Goal: Information Seeking & Learning: Learn about a topic

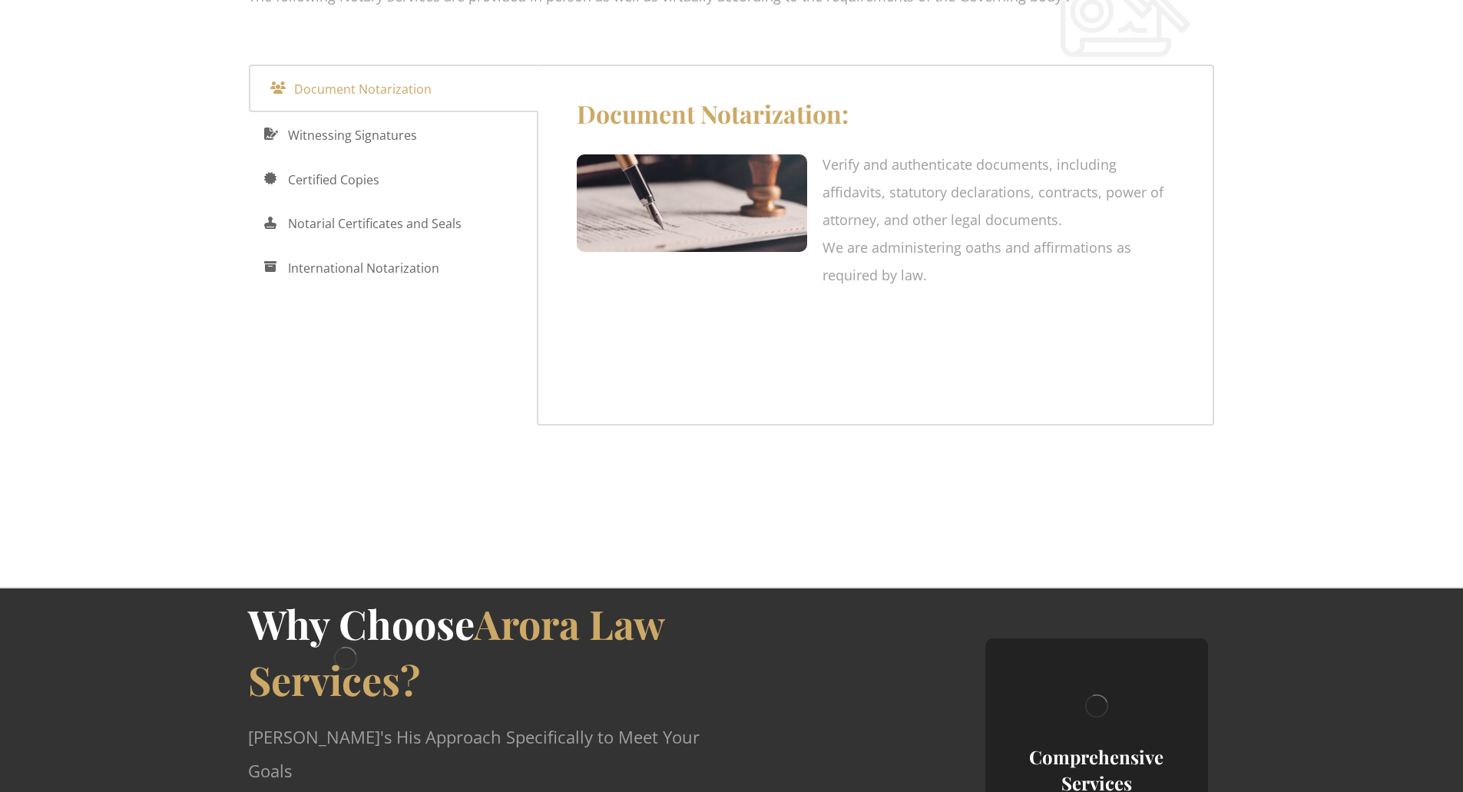
scroll to position [2447, 0]
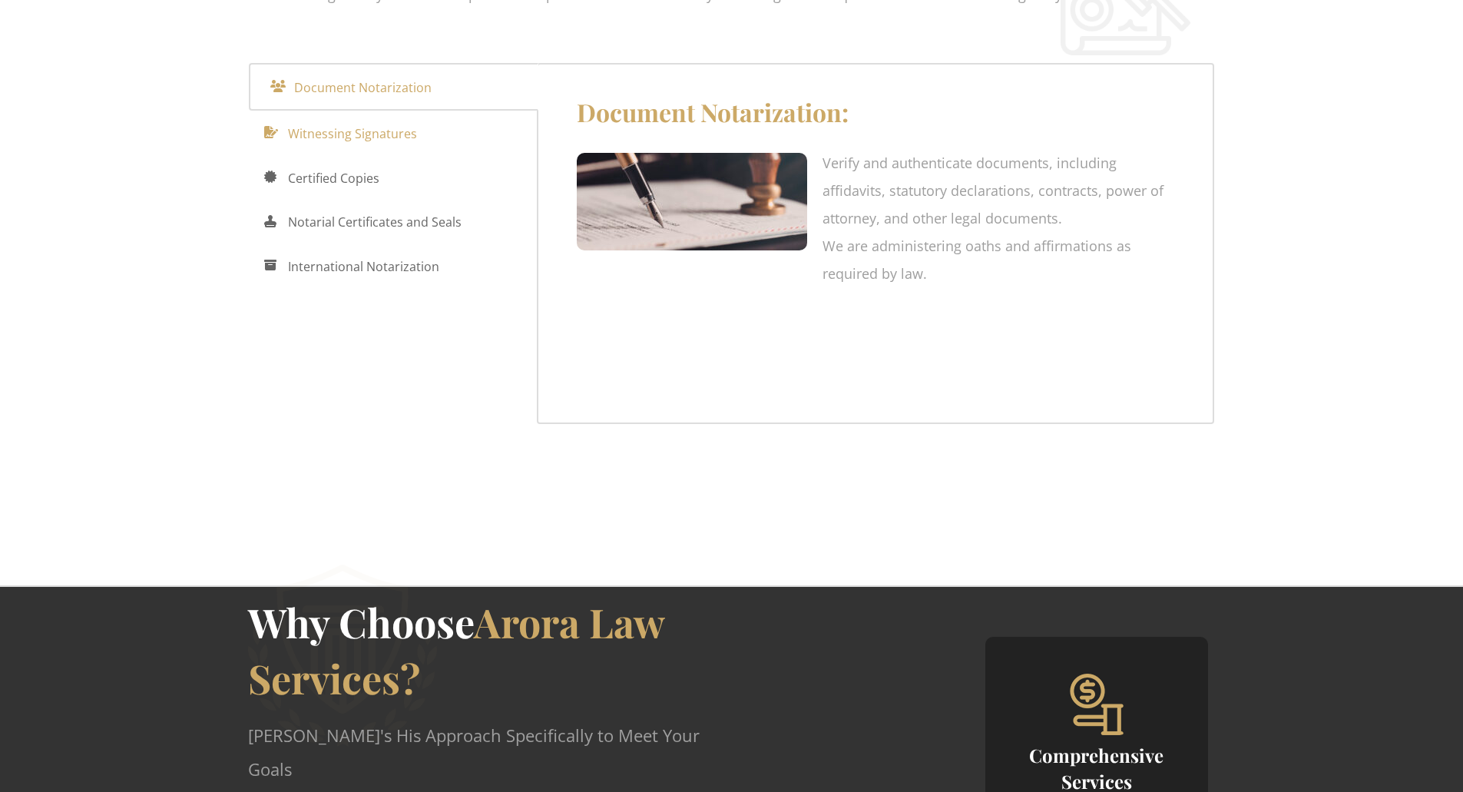
click at [403, 121] on span "Witnessing Signatures" at bounding box center [352, 133] width 129 height 25
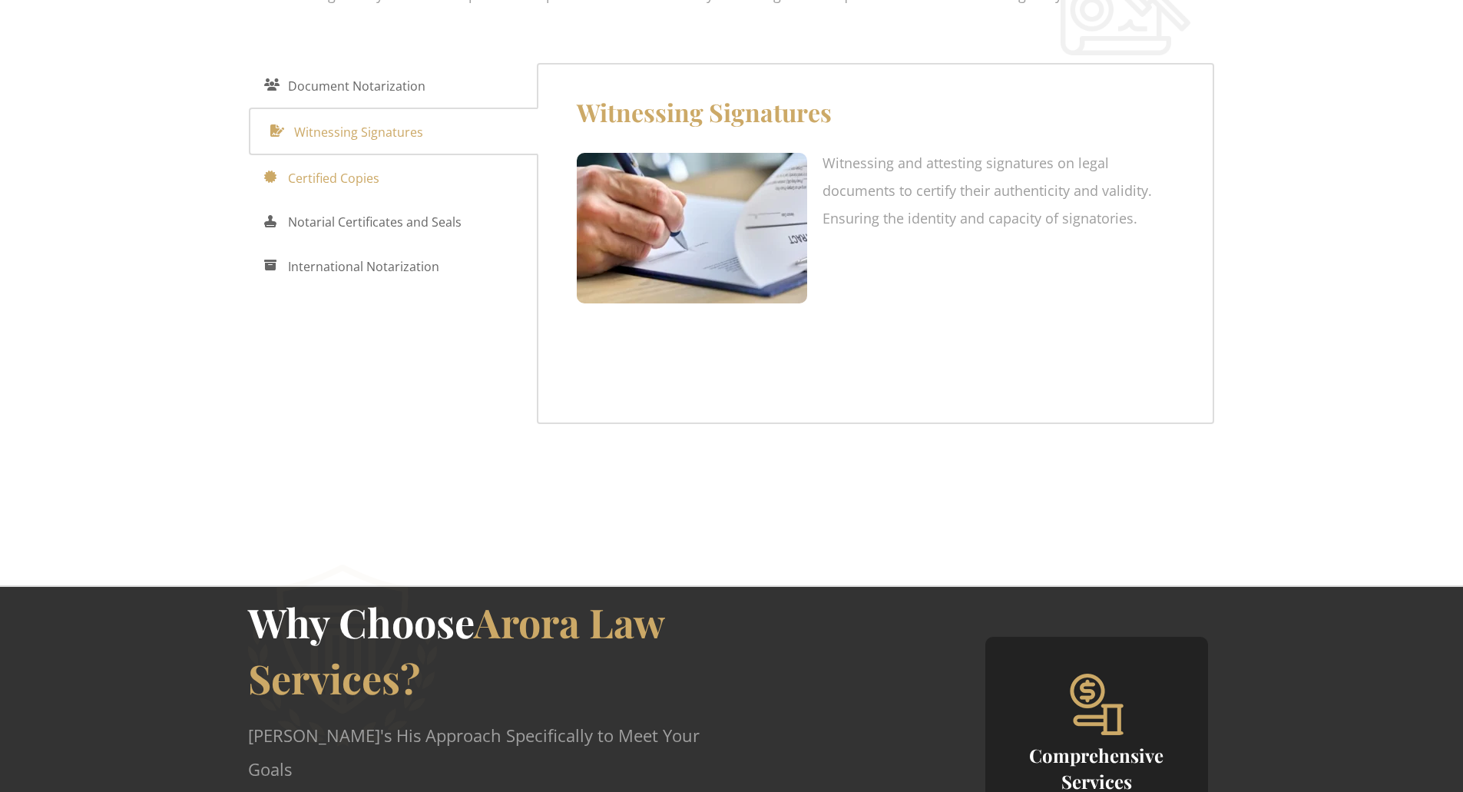
click at [386, 155] on link "Certified Copies" at bounding box center [393, 177] width 289 height 45
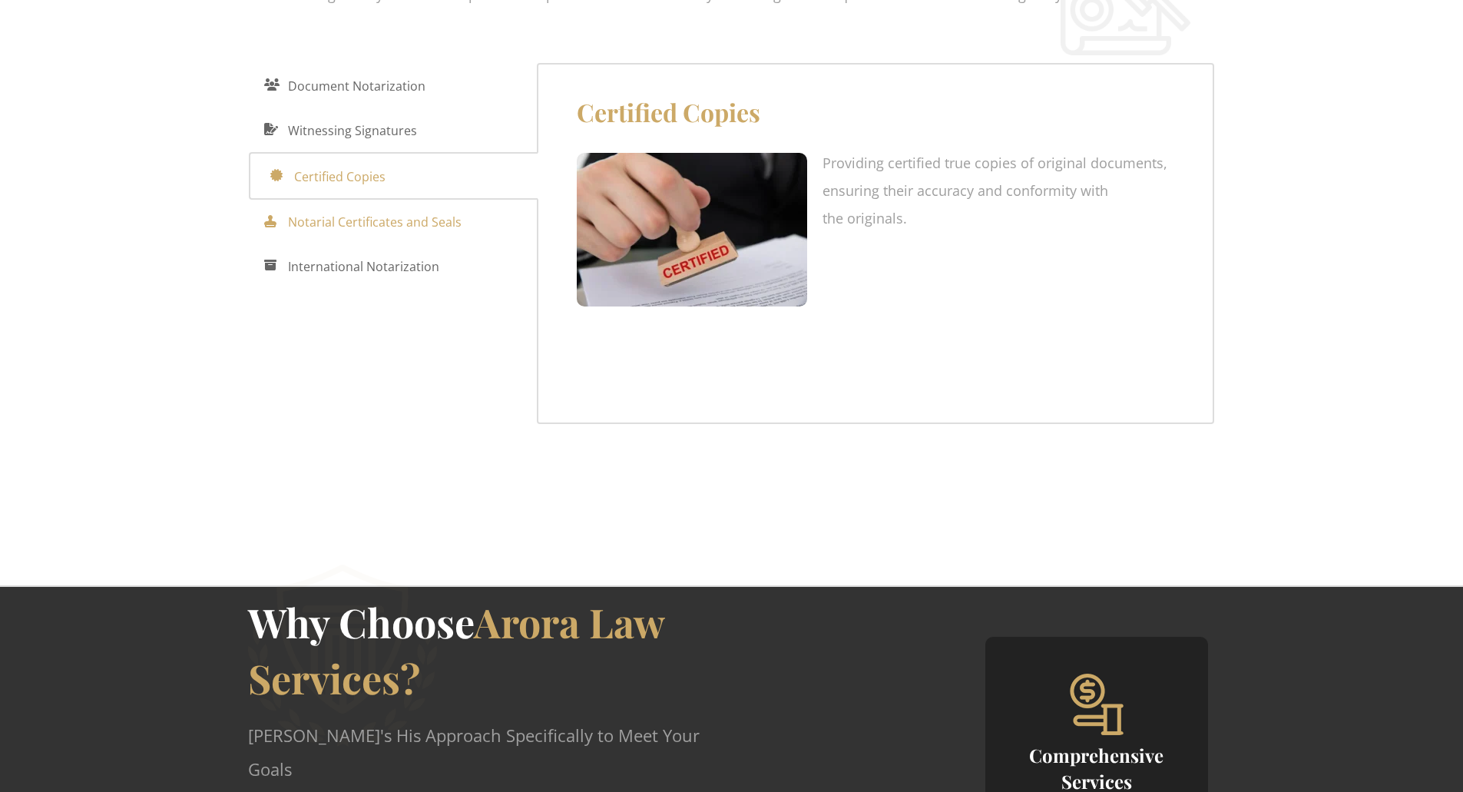
click at [392, 210] on span "Notarial Certificates and Seals" at bounding box center [375, 222] width 174 height 25
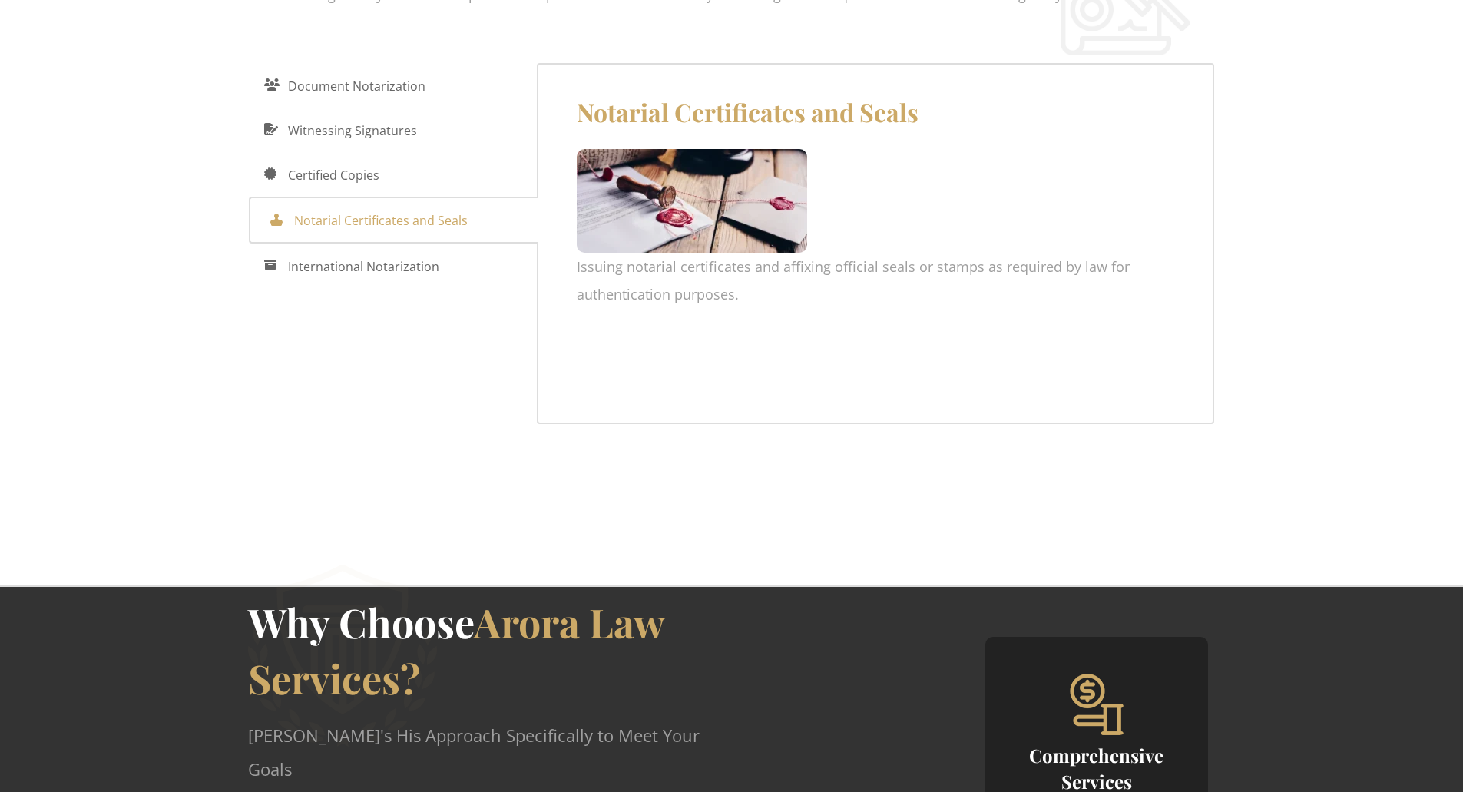
click at [396, 197] on link "Notarial Certificates and Seals" at bounding box center [394, 221] width 290 height 48
click at [392, 243] on link "International Notarization" at bounding box center [393, 265] width 289 height 45
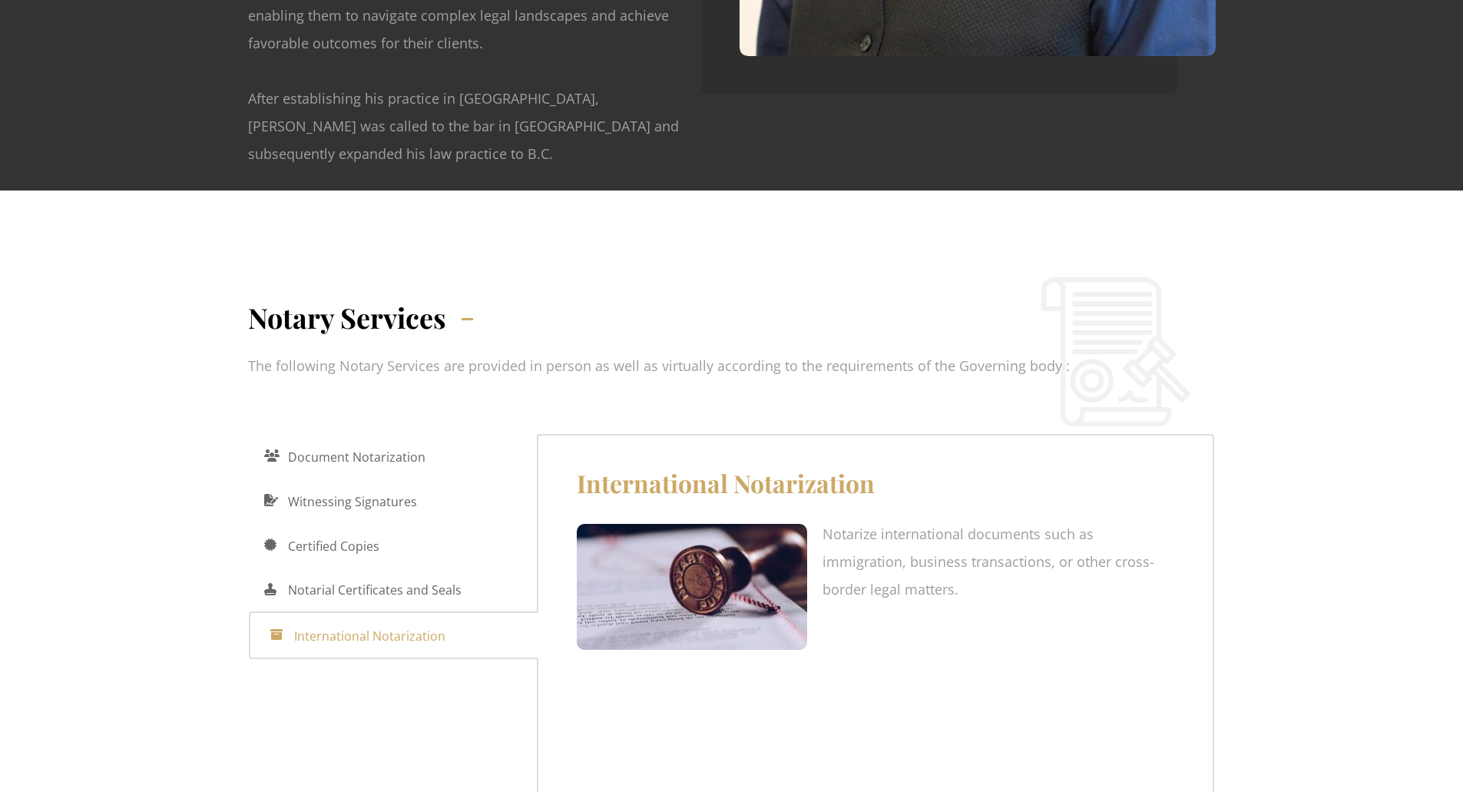
scroll to position [2075, 0]
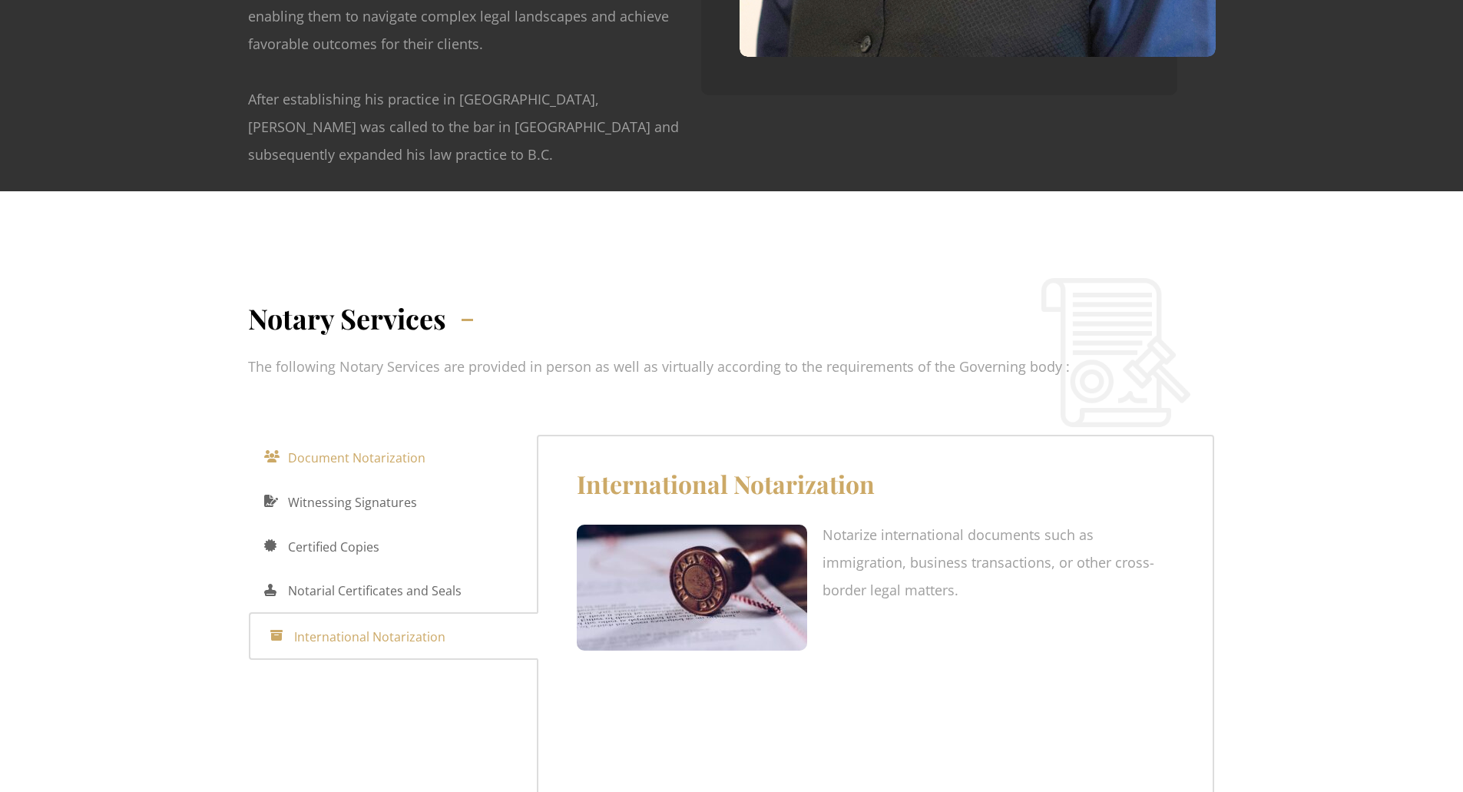
click at [397, 445] on span "Document Notarization" at bounding box center [356, 457] width 137 height 25
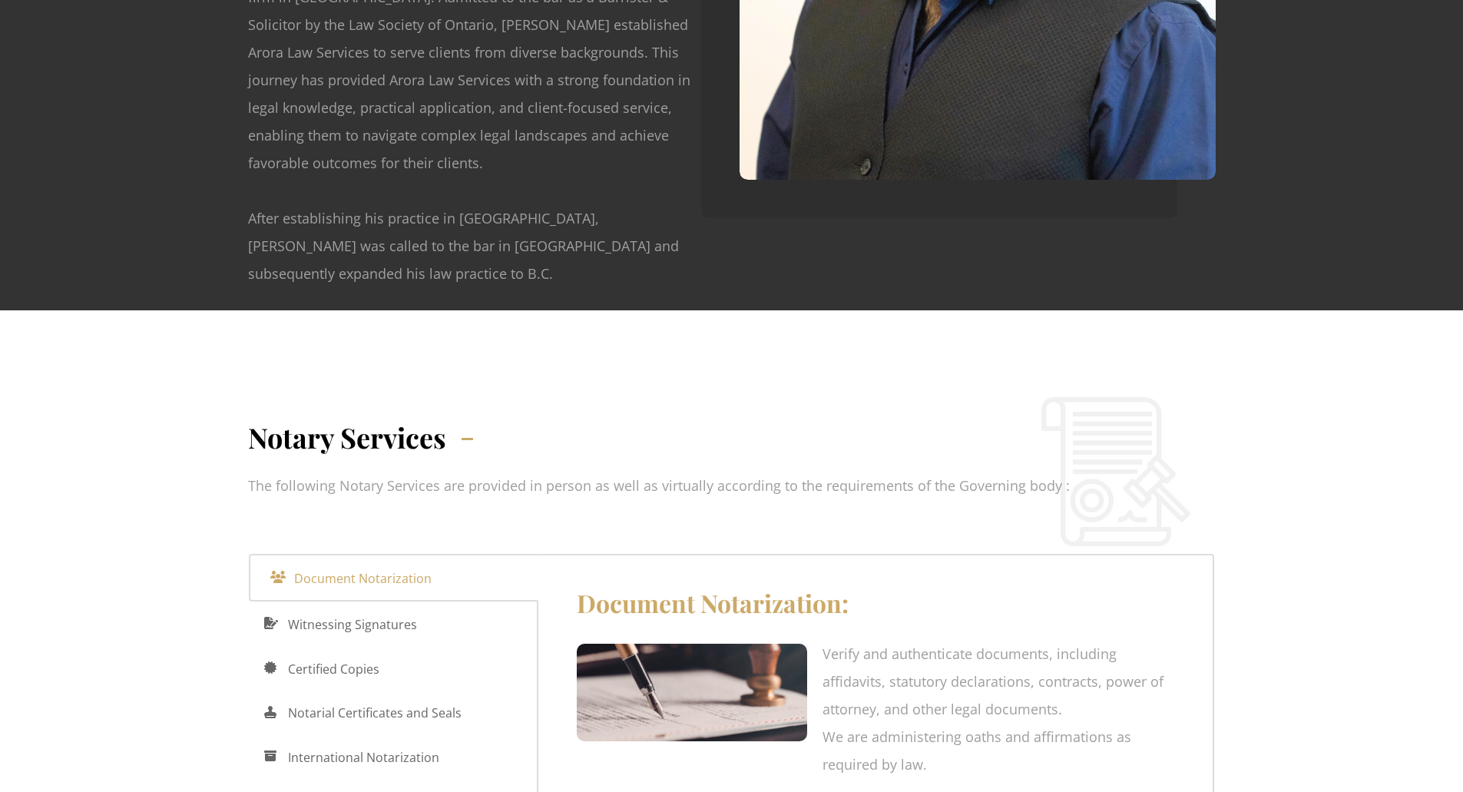
scroll to position [1951, 0]
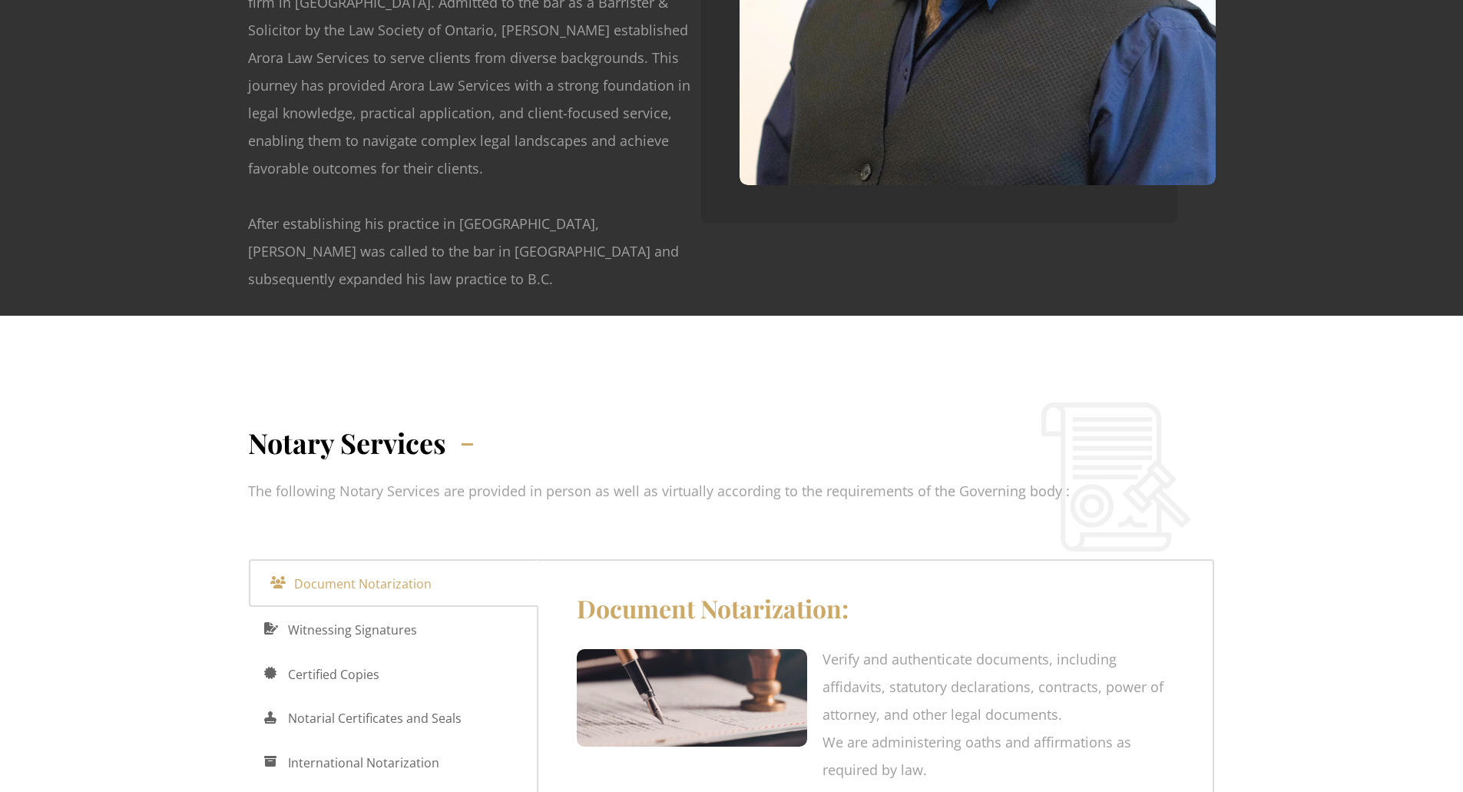
click at [522, 477] on p "The following Notary Services are provided in person as well as virtually accor…" at bounding box center [659, 491] width 822 height 28
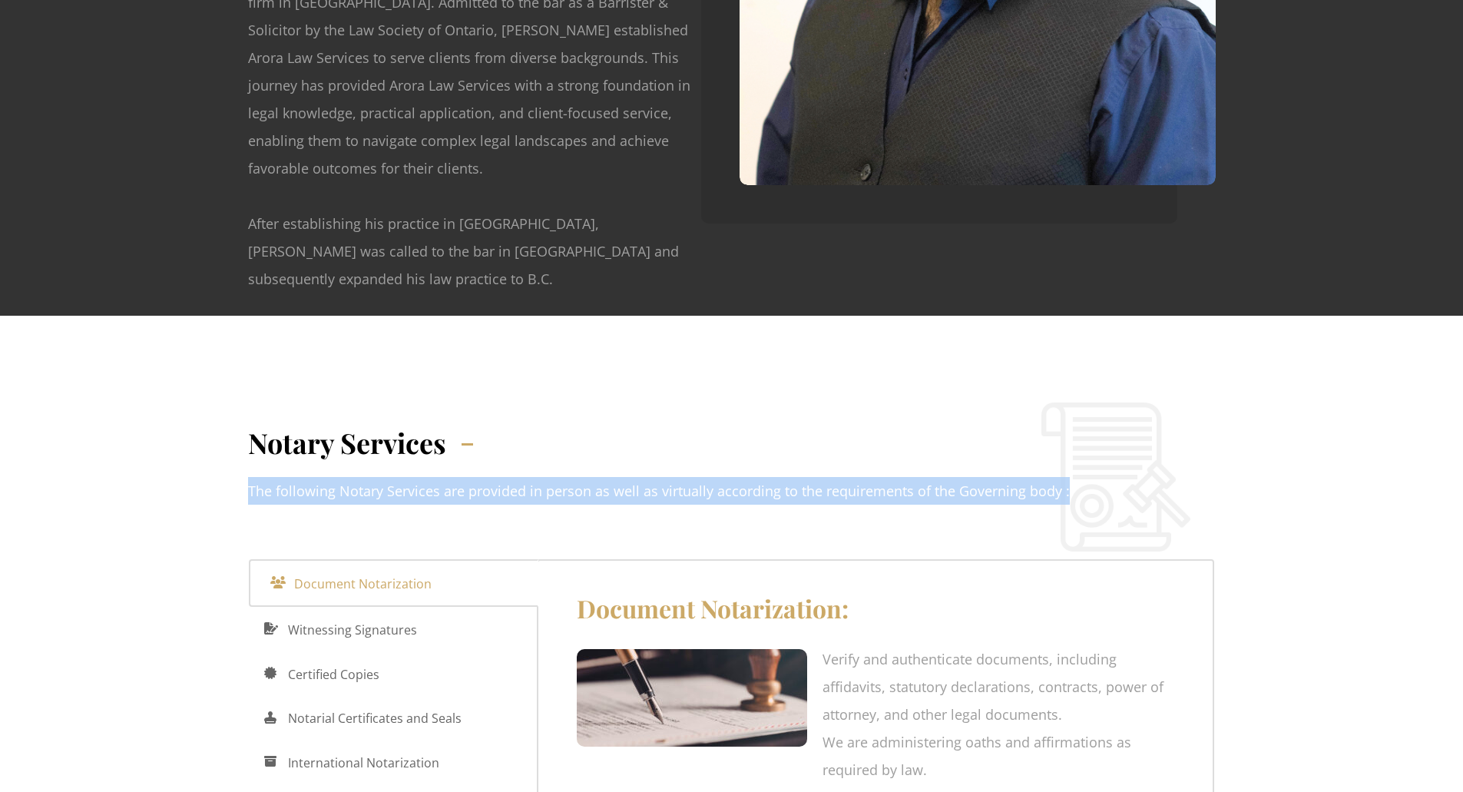
click at [522, 477] on p "The following Notary Services are provided in person as well as virtually accor…" at bounding box center [659, 491] width 822 height 28
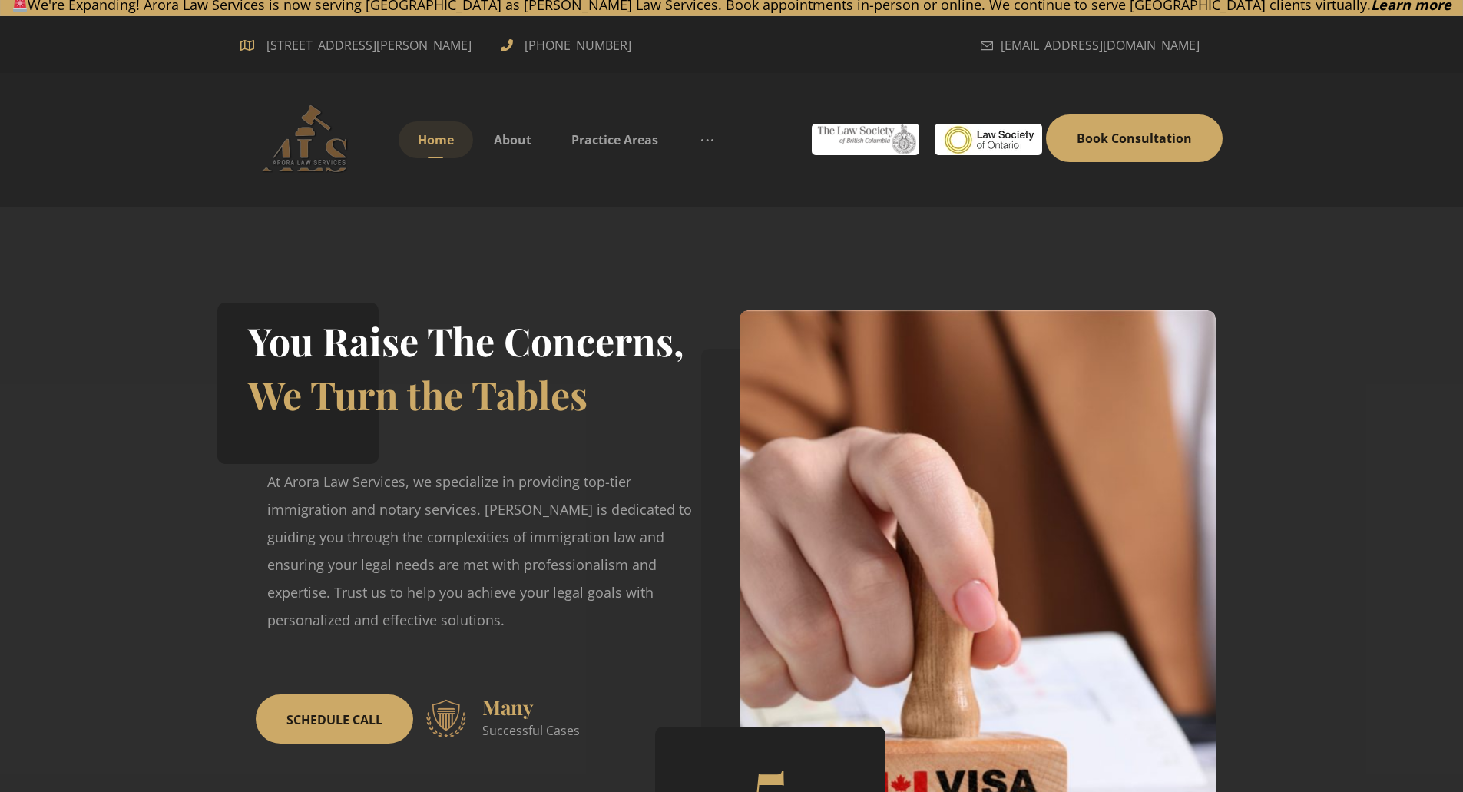
scroll to position [0, 0]
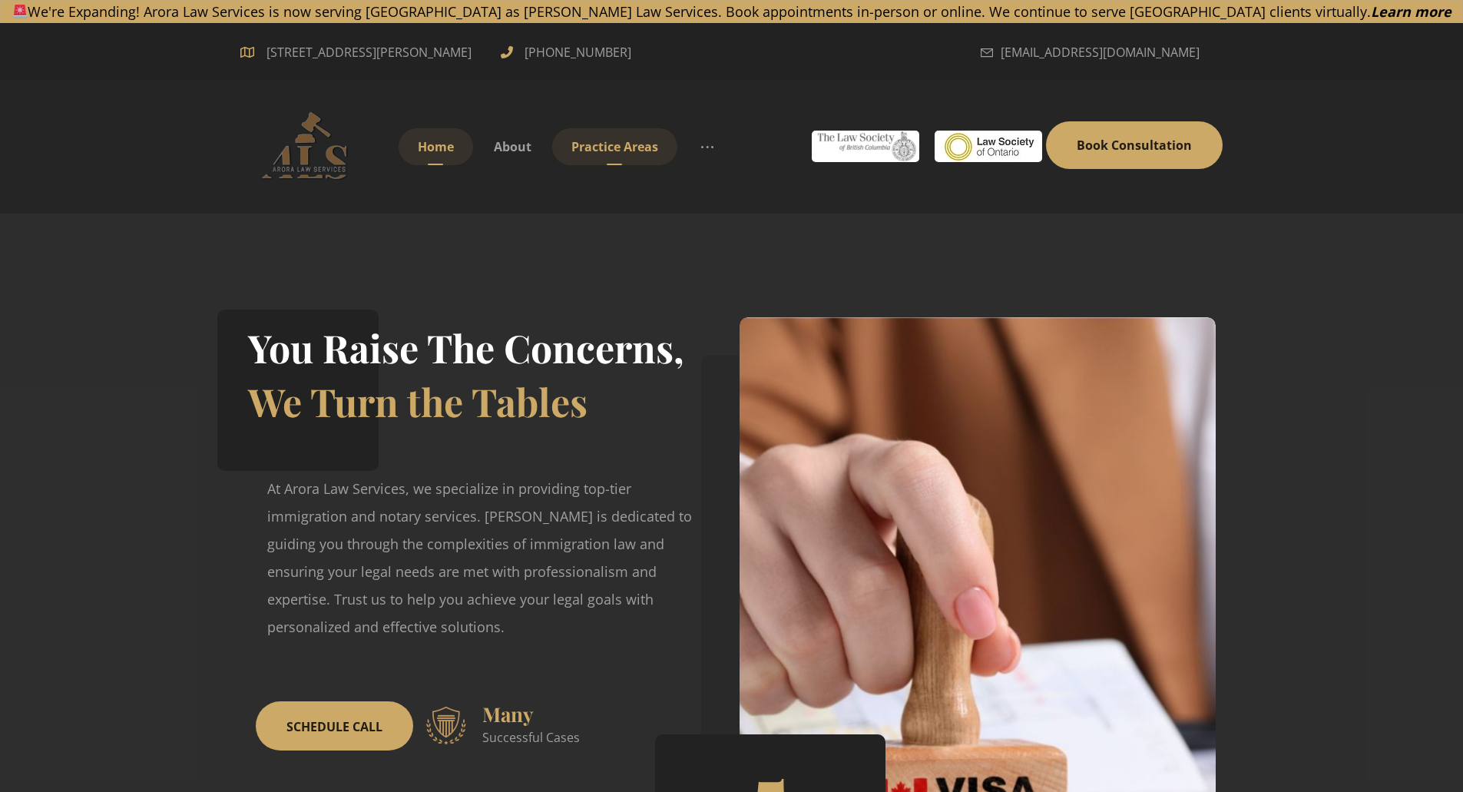
click at [606, 147] on span "Practice Areas" at bounding box center [614, 146] width 87 height 17
click at [513, 153] on span "About" at bounding box center [513, 146] width 38 height 17
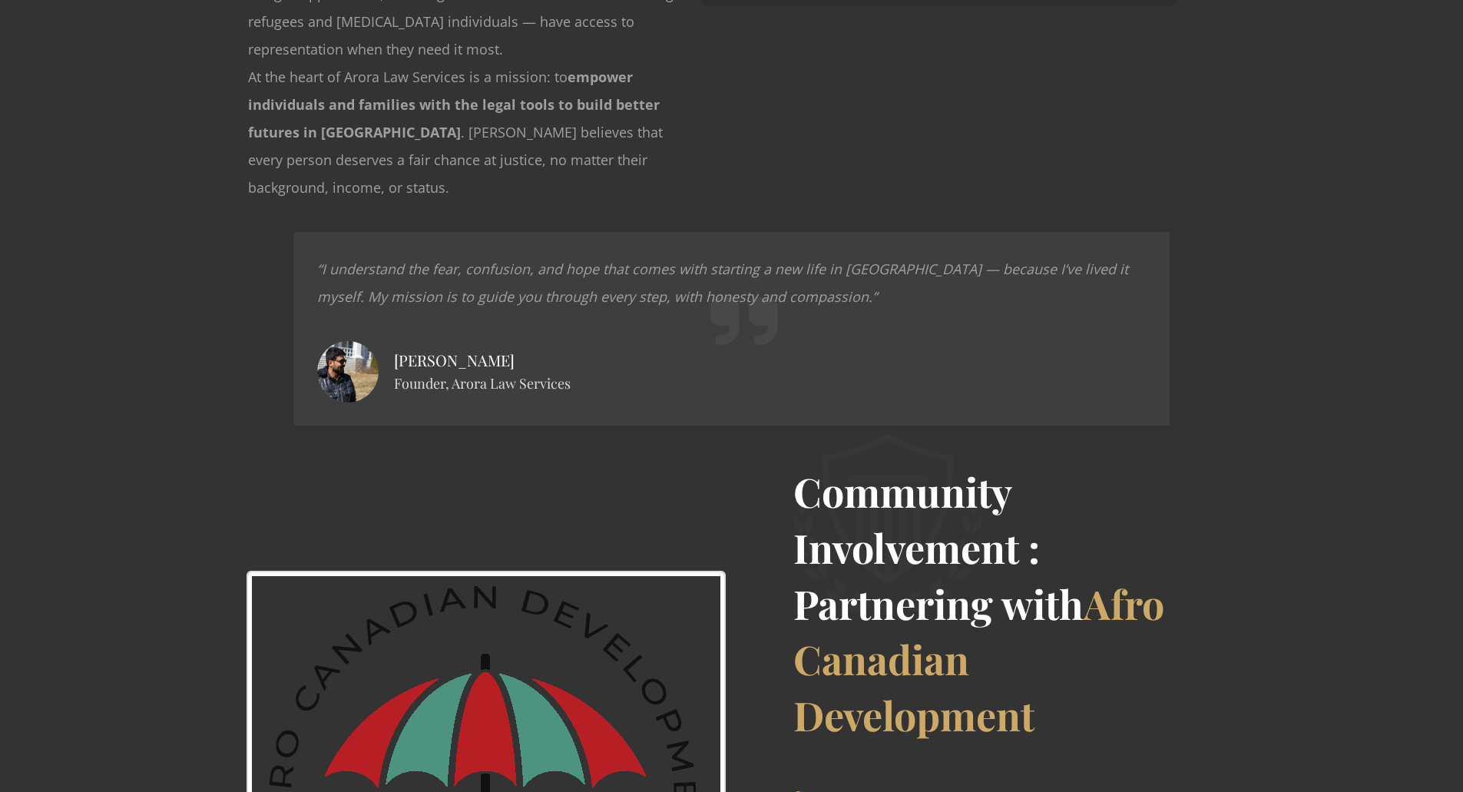
scroll to position [2390, 0]
